Goal: Task Accomplishment & Management: Manage account settings

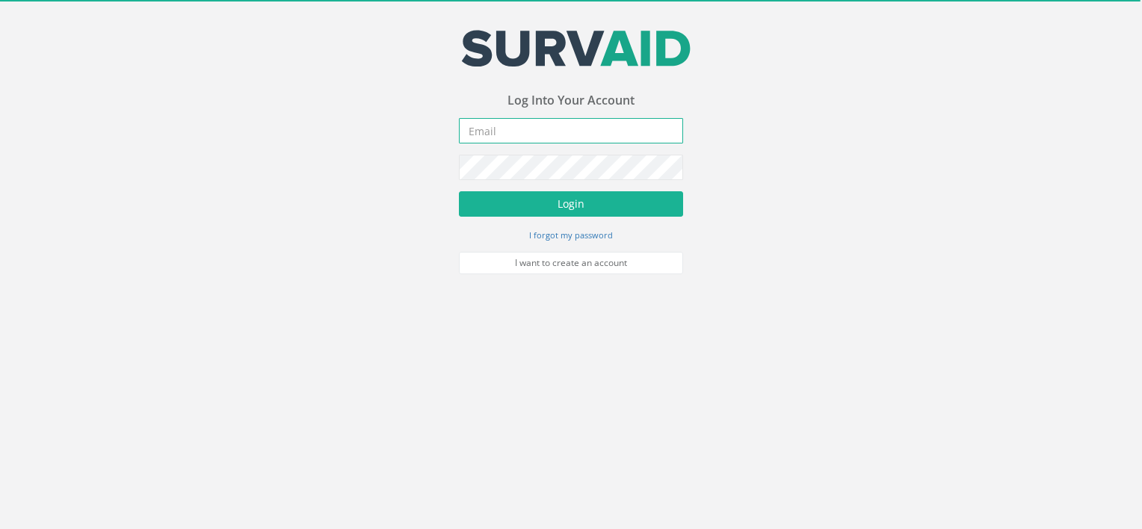
click at [523, 132] on input "email" at bounding box center [571, 130] width 224 height 25
click at [522, 132] on input "email" at bounding box center [571, 130] width 224 height 25
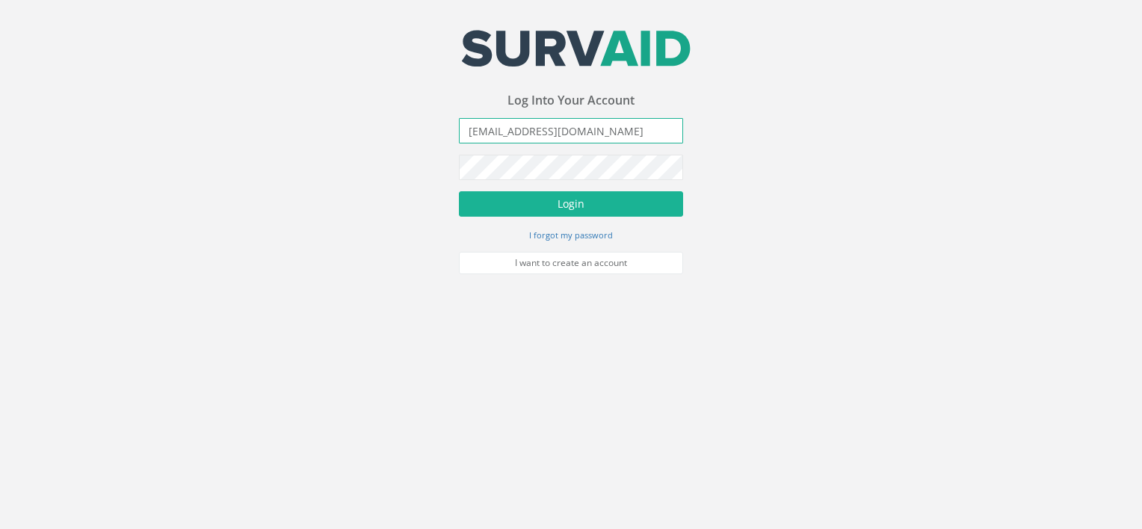
type input "[EMAIL_ADDRESS][DOMAIN_NAME]"
click at [588, 133] on input "[EMAIL_ADDRESS][DOMAIN_NAME]" at bounding box center [571, 130] width 224 height 25
drag, startPoint x: 588, startPoint y: 133, endPoint x: 245, endPoint y: 114, distance: 343.5
click at [245, 114] on div "Your email address was sucessfully verified - please login below to continue Yo…" at bounding box center [571, 137] width 1142 height 274
drag, startPoint x: 592, startPoint y: 126, endPoint x: 167, endPoint y: 105, distance: 424.9
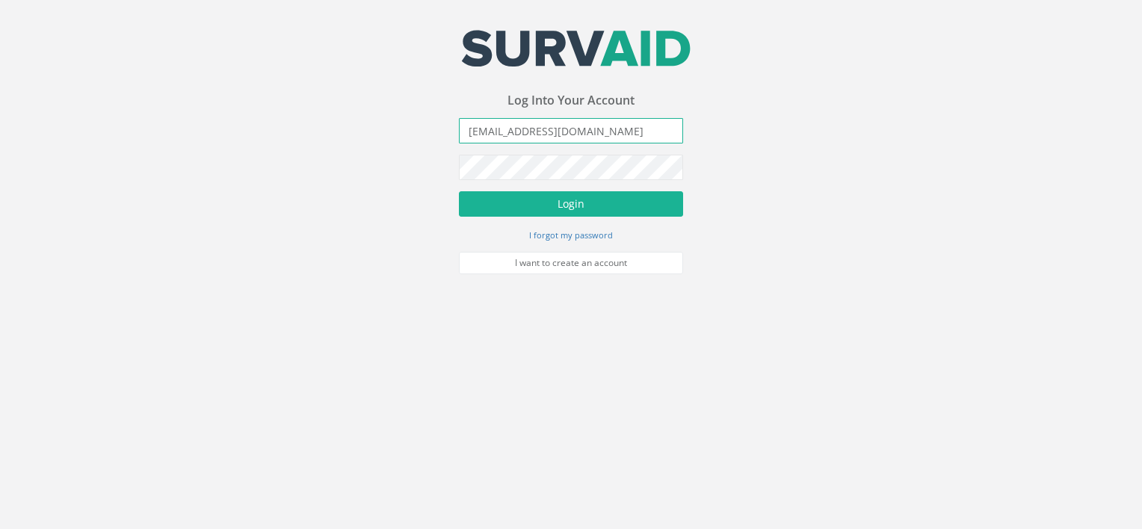
click at [146, 117] on div "Your email address was sucessfully verified - please login below to continue Yo…" at bounding box center [571, 137] width 1142 height 274
click at [499, 130] on input "[EMAIL_ADDRESS][DOMAIN_NAME]" at bounding box center [571, 130] width 224 height 25
type input "[EMAIL_ADDRESS][DOMAIN_NAME]"
click at [359, 96] on div "Your email address was sucessfully verified - please login below to continue Yo…" at bounding box center [571, 137] width 1142 height 274
drag, startPoint x: 122, startPoint y: 267, endPoint x: 140, endPoint y: 253, distance: 23.5
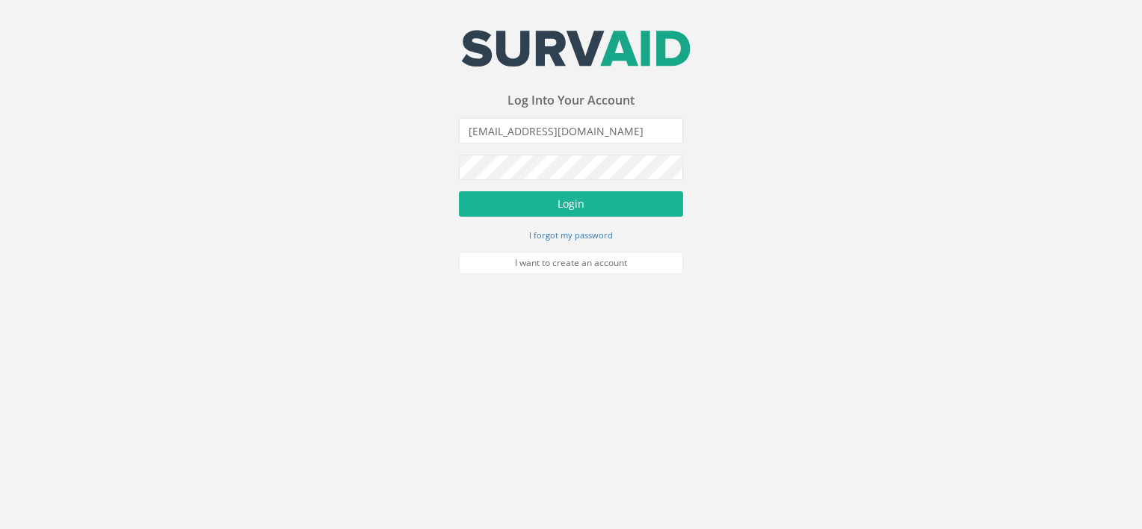
click at [122, 267] on div "Your email address was sucessfully verified - please login below to continue Yo…" at bounding box center [571, 137] width 1142 height 274
click at [500, 198] on button "Login" at bounding box center [571, 203] width 224 height 25
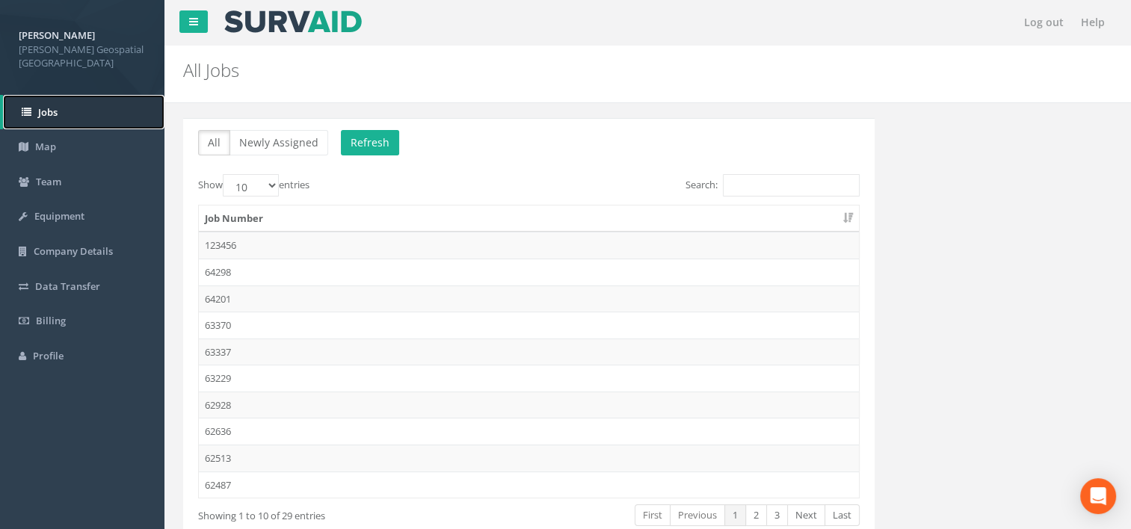
click at [54, 105] on link "Jobs" at bounding box center [83, 112] width 161 height 35
